Goal: Task Accomplishment & Management: Use online tool/utility

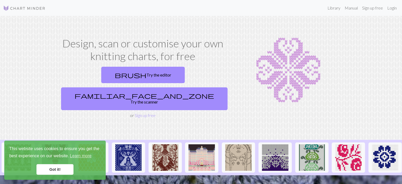
click at [60, 172] on link "Got it!" at bounding box center [54, 169] width 37 height 11
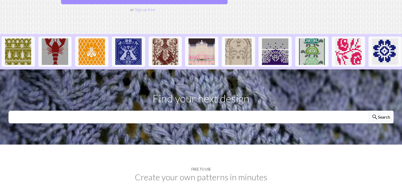
scroll to position [238, 0]
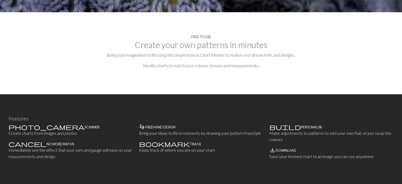
click at [191, 40] on h2 "Create your own patterns in minutes" at bounding box center [200, 45] width 385 height 10
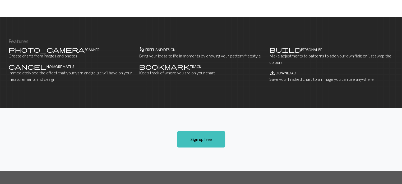
scroll to position [317, 0]
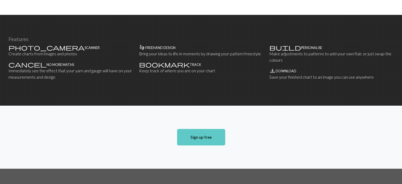
click at [194, 129] on link "Sign up free" at bounding box center [201, 137] width 48 height 16
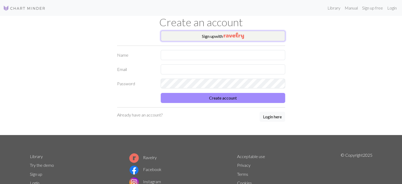
click at [228, 36] on img "button" at bounding box center [234, 36] width 20 height 6
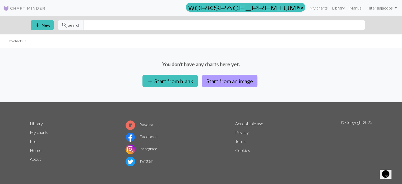
click at [218, 82] on button "Start from an image" at bounding box center [230, 81] width 56 height 13
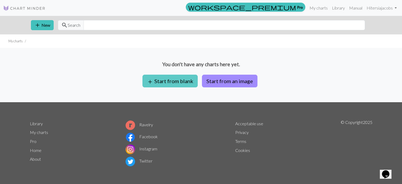
click at [152, 78] on span "add" at bounding box center [150, 81] width 6 height 7
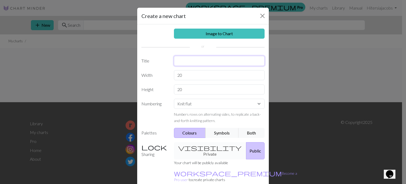
click at [180, 61] on input "text" at bounding box center [219, 61] width 91 height 10
type input "rose"
click at [185, 75] on input "20" at bounding box center [219, 75] width 91 height 10
click at [202, 104] on select "Knit flat Knit in the round Lace knitting Cross stitch" at bounding box center [219, 104] width 91 height 10
select select "round"
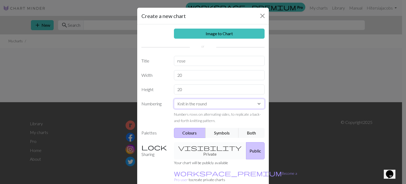
click at [174, 99] on select "Knit flat Knit in the round Lace knitting Cross stitch" at bounding box center [219, 104] width 91 height 10
click at [188, 135] on button "Colours" at bounding box center [190, 133] width 32 height 10
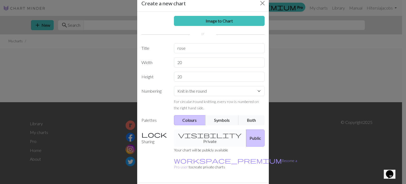
scroll to position [24, 0]
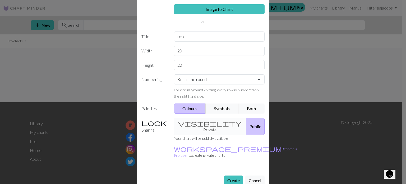
click at [199, 123] on div "visibility Private Public" at bounding box center [219, 126] width 97 height 17
click at [198, 121] on div "visibility Private Public" at bounding box center [219, 126] width 97 height 17
click at [160, 136] on div "Sharing visibility Private Public Your chart will be publicly available workspa…" at bounding box center [203, 140] width 130 height 45
click at [202, 121] on div "visibility Private Public" at bounding box center [219, 126] width 97 height 17
click at [227, 175] on button "Create" at bounding box center [233, 180] width 19 height 10
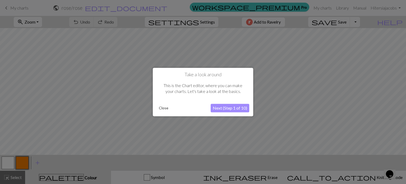
click at [216, 109] on button "Next (Step 1 of 10)" at bounding box center [230, 108] width 39 height 8
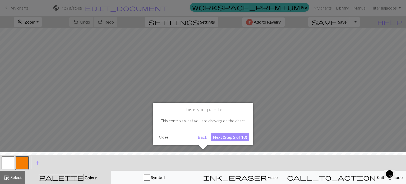
click at [76, 177] on div at bounding box center [202, 169] width 411 height 34
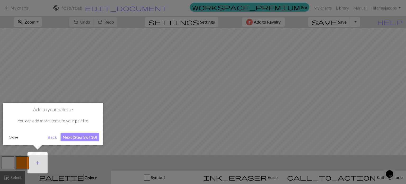
click at [38, 163] on span "add" at bounding box center [37, 162] width 6 height 7
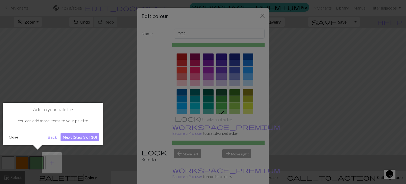
click at [262, 103] on div at bounding box center [203, 92] width 406 height 184
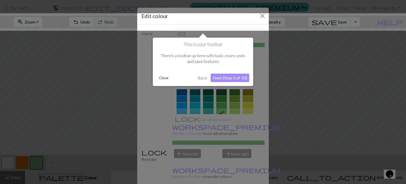
click at [160, 77] on button "Close" at bounding box center [164, 78] width 14 height 8
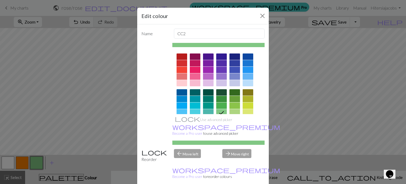
click at [190, 83] on div at bounding box center [195, 83] width 11 height 6
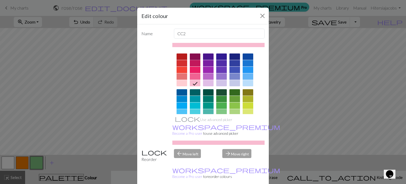
click at [195, 57] on div at bounding box center [195, 56] width 11 height 6
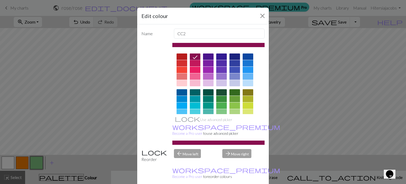
click at [193, 81] on div at bounding box center [195, 83] width 11 height 6
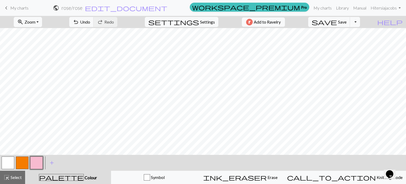
click at [26, 162] on button "button" at bounding box center [22, 162] width 13 height 13
drag, startPoint x: 26, startPoint y: 162, endPoint x: 51, endPoint y: 164, distance: 25.2
click at [51, 164] on span "add" at bounding box center [52, 162] width 6 height 7
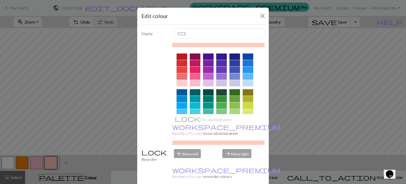
click at [190, 63] on div at bounding box center [195, 63] width 11 height 6
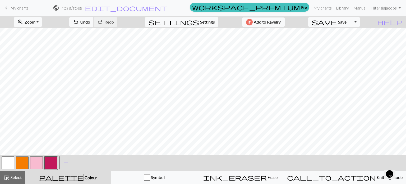
click at [23, 161] on button "button" at bounding box center [22, 162] width 13 height 13
click at [38, 162] on button "button" at bounding box center [36, 162] width 13 height 13
click at [49, 163] on button "button" at bounding box center [50, 162] width 13 height 13
click at [41, 163] on button "button" at bounding box center [36, 162] width 13 height 13
click at [27, 160] on button "button" at bounding box center [22, 162] width 13 height 13
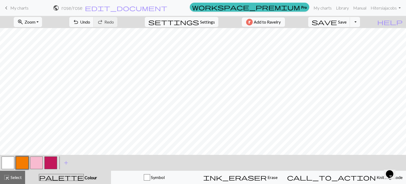
click at [53, 163] on button "button" at bounding box center [50, 162] width 13 height 13
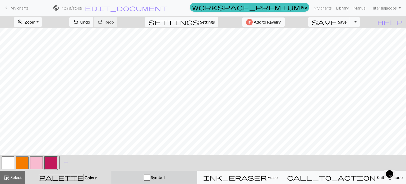
click at [165, 175] on span "Symbol" at bounding box center [157, 176] width 15 height 5
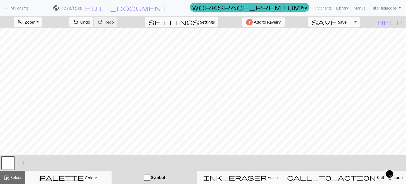
click at [165, 175] on span "Symbol" at bounding box center [157, 176] width 15 height 5
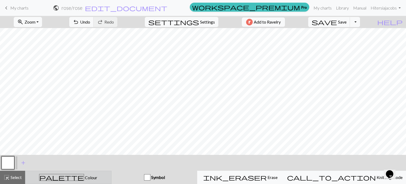
click at [84, 177] on span "Colour" at bounding box center [90, 177] width 13 height 5
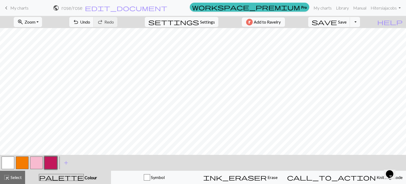
click at [57, 167] on button "button" at bounding box center [50, 162] width 13 height 13
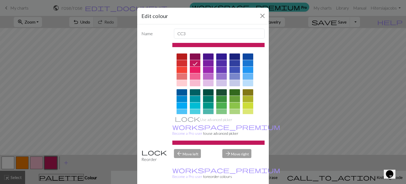
click at [57, 167] on div "Edit colour Name CC3 Use advanced picker workspace_premium Become a Pro user to…" at bounding box center [203, 92] width 406 height 184
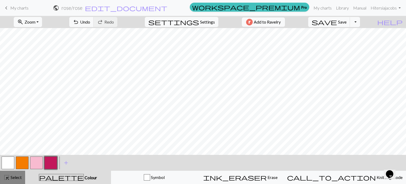
click at [18, 175] on span "Select" at bounding box center [16, 176] width 12 height 5
click at [51, 166] on button "button" at bounding box center [50, 162] width 13 height 13
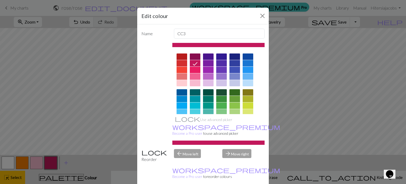
click at [193, 63] on icon at bounding box center [195, 64] width 6 height 6
drag, startPoint x: 262, startPoint y: 13, endPoint x: 257, endPoint y: 13, distance: 4.5
click at [262, 13] on button "Close" at bounding box center [262, 16] width 8 height 8
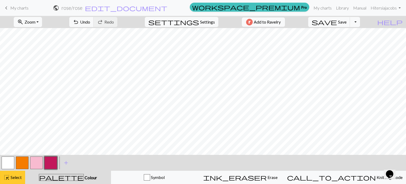
click at [10, 178] on span "Select" at bounding box center [16, 176] width 12 height 5
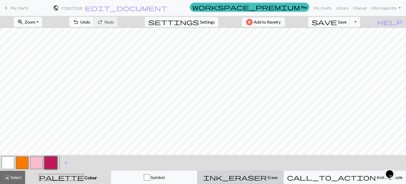
click at [267, 179] on span "Erase" at bounding box center [272, 176] width 11 height 5
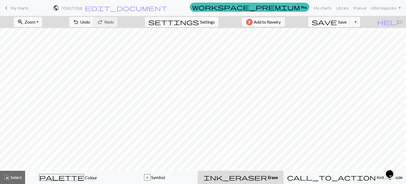
click at [267, 178] on span "Erase" at bounding box center [272, 176] width 11 height 5
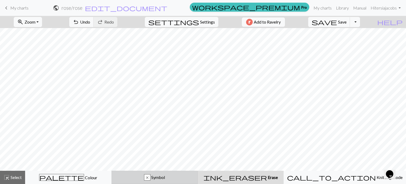
click at [165, 176] on span "Symbol" at bounding box center [157, 176] width 15 height 5
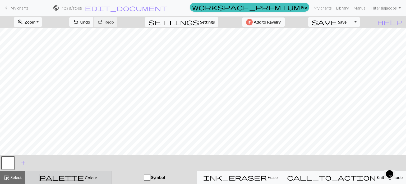
click at [84, 178] on span "Colour" at bounding box center [90, 177] width 13 height 5
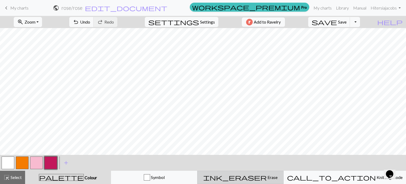
click at [267, 177] on span "Erase" at bounding box center [272, 176] width 11 height 5
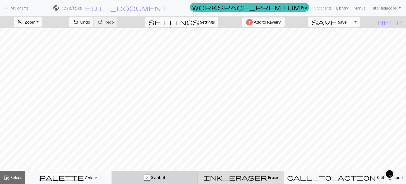
click at [165, 175] on span "Symbol" at bounding box center [157, 176] width 15 height 5
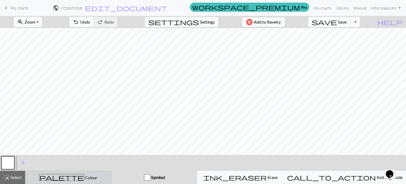
click at [75, 174] on div "palette Colour Colour" at bounding box center [69, 177] width 80 height 7
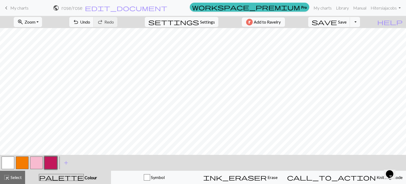
click at [52, 161] on button "button" at bounding box center [50, 162] width 13 height 13
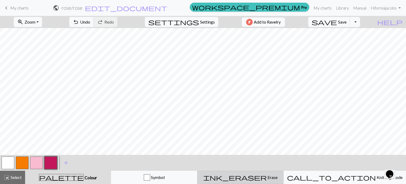
click at [267, 179] on span "Erase" at bounding box center [272, 176] width 11 height 5
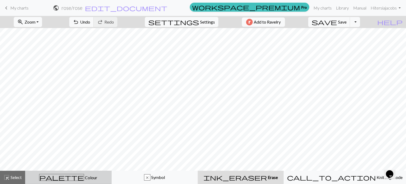
click at [68, 176] on span "palette" at bounding box center [61, 176] width 44 height 7
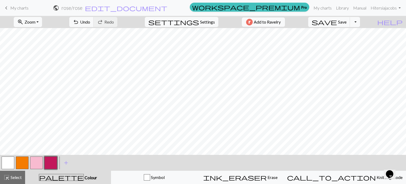
click at [53, 160] on button "button" at bounding box center [50, 162] width 13 height 13
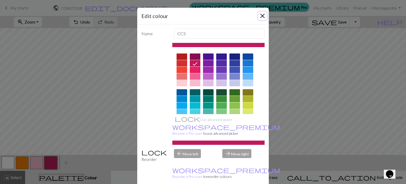
click at [261, 12] on button "Close" at bounding box center [262, 16] width 8 height 8
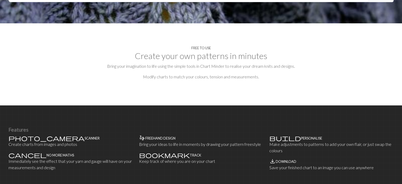
scroll to position [317, 0]
